Goal: Task Accomplishment & Management: Manage account settings

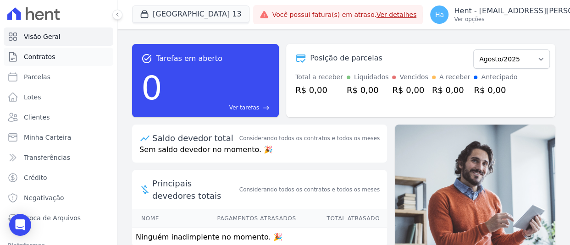
click at [39, 55] on span "Contratos" at bounding box center [39, 56] width 31 height 9
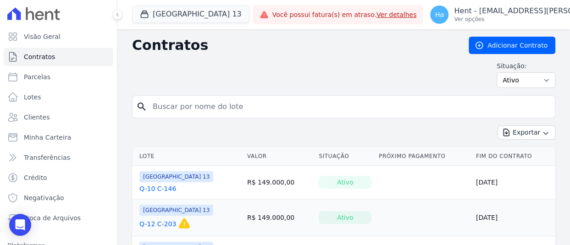
click at [148, 193] on link "Q-10 C-146" at bounding box center [157, 188] width 37 height 9
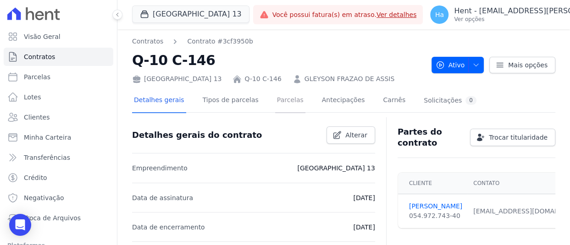
click at [275, 99] on link "Parcelas" at bounding box center [290, 101] width 30 height 24
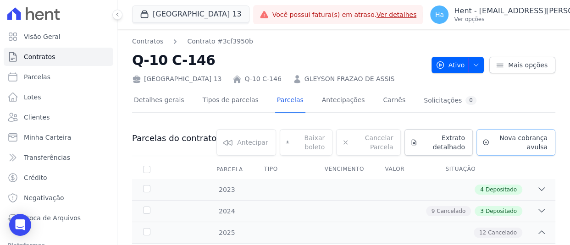
click at [510, 150] on span "Nova cobrança avulsa" at bounding box center [520, 142] width 55 height 18
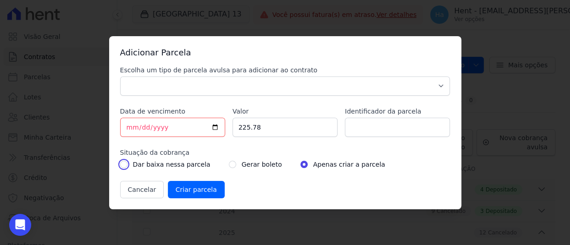
click at [121, 163] on input "radio" at bounding box center [123, 164] width 7 height 7
radio input "true"
